Goal: Task Accomplishment & Management: Manage account settings

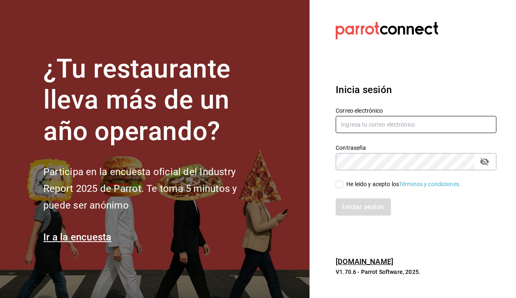
click at [427, 127] on input "text" at bounding box center [416, 124] width 161 height 17
type input "[EMAIL_ADDRESS][DOMAIN_NAME]"
click at [339, 188] on input "He leído y acepto los Términos y condiciones." at bounding box center [339, 184] width 7 height 7
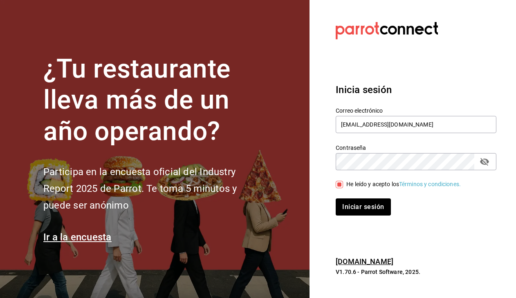
click at [339, 188] on input "He leído y acepto los Términos y condiciones." at bounding box center [339, 184] width 7 height 7
click at [331, 182] on div "He leído y acepto los Términos y condiciones." at bounding box center [411, 179] width 170 height 19
click at [334, 183] on div "He leído y acepto los Términos y condiciones." at bounding box center [411, 179] width 170 height 19
click at [343, 188] on span "He leído y acepto los Términos y condiciones." at bounding box center [402, 184] width 118 height 9
click at [343, 188] on input "He leído y acepto los Términos y condiciones." at bounding box center [339, 184] width 7 height 7
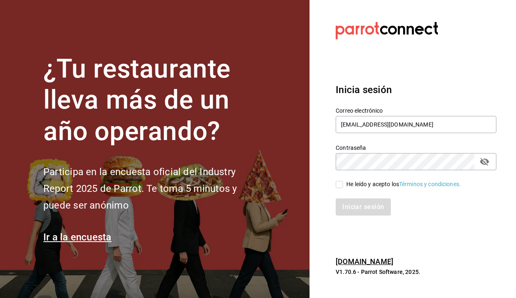
checkbox input "true"
click at [493, 159] on div "Contraseña" at bounding box center [416, 161] width 161 height 17
click at [483, 164] on icon "passwordField" at bounding box center [484, 162] width 9 height 8
click at [351, 208] on button "Iniciar sesión" at bounding box center [364, 207] width 56 height 17
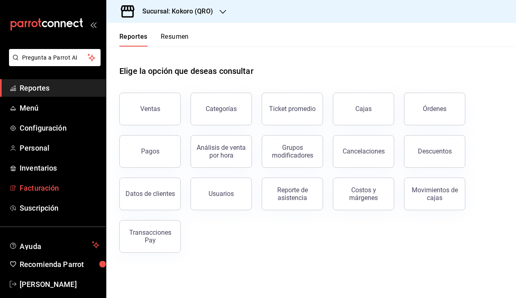
click at [41, 190] on span "Facturación" at bounding box center [60, 188] width 80 height 11
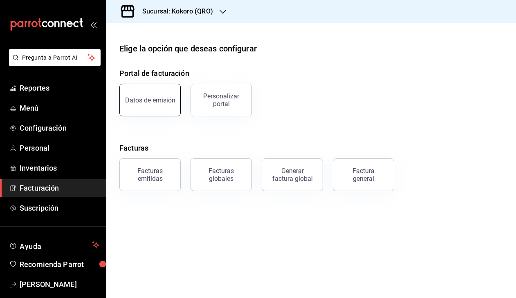
click at [146, 93] on button "Datos de emisión" at bounding box center [149, 100] width 61 height 33
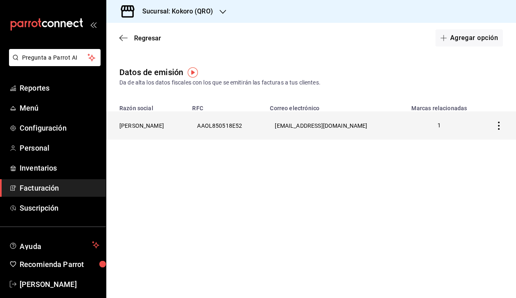
click at [500, 127] on icon "button" at bounding box center [499, 126] width 8 height 8
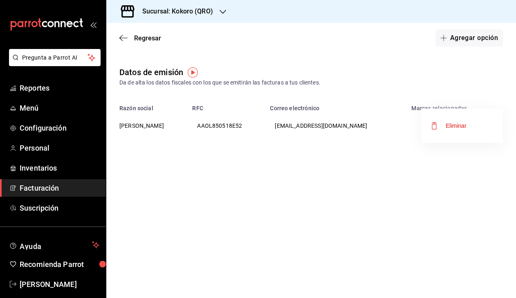
click at [193, 125] on div at bounding box center [258, 149] width 516 height 298
click at [265, 125] on th "AAOL850518E52" at bounding box center [226, 126] width 78 height 28
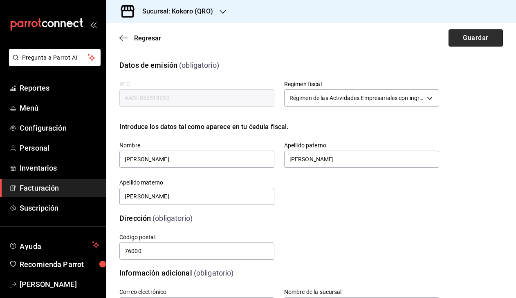
click at [471, 34] on button "Guardar" at bounding box center [475, 37] width 54 height 17
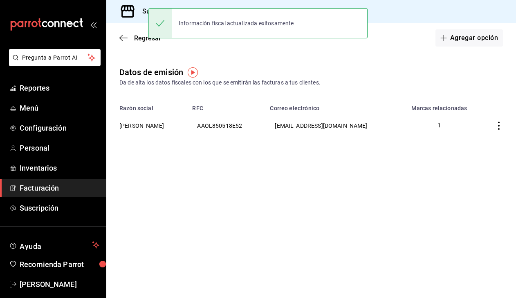
click at [134, 43] on div "Regresar Agregar opción" at bounding box center [311, 38] width 410 height 30
click at [132, 40] on span "Regresar" at bounding box center [140, 38] width 42 height 8
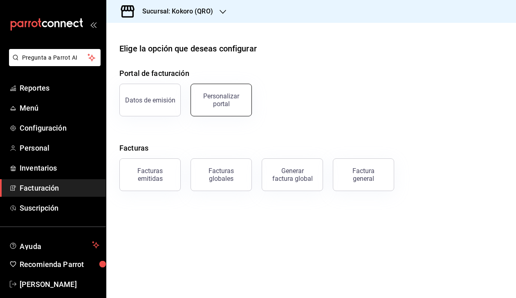
click at [226, 102] on div "Personalizar portal" at bounding box center [221, 100] width 51 height 16
